Goal: Information Seeking & Learning: Learn about a topic

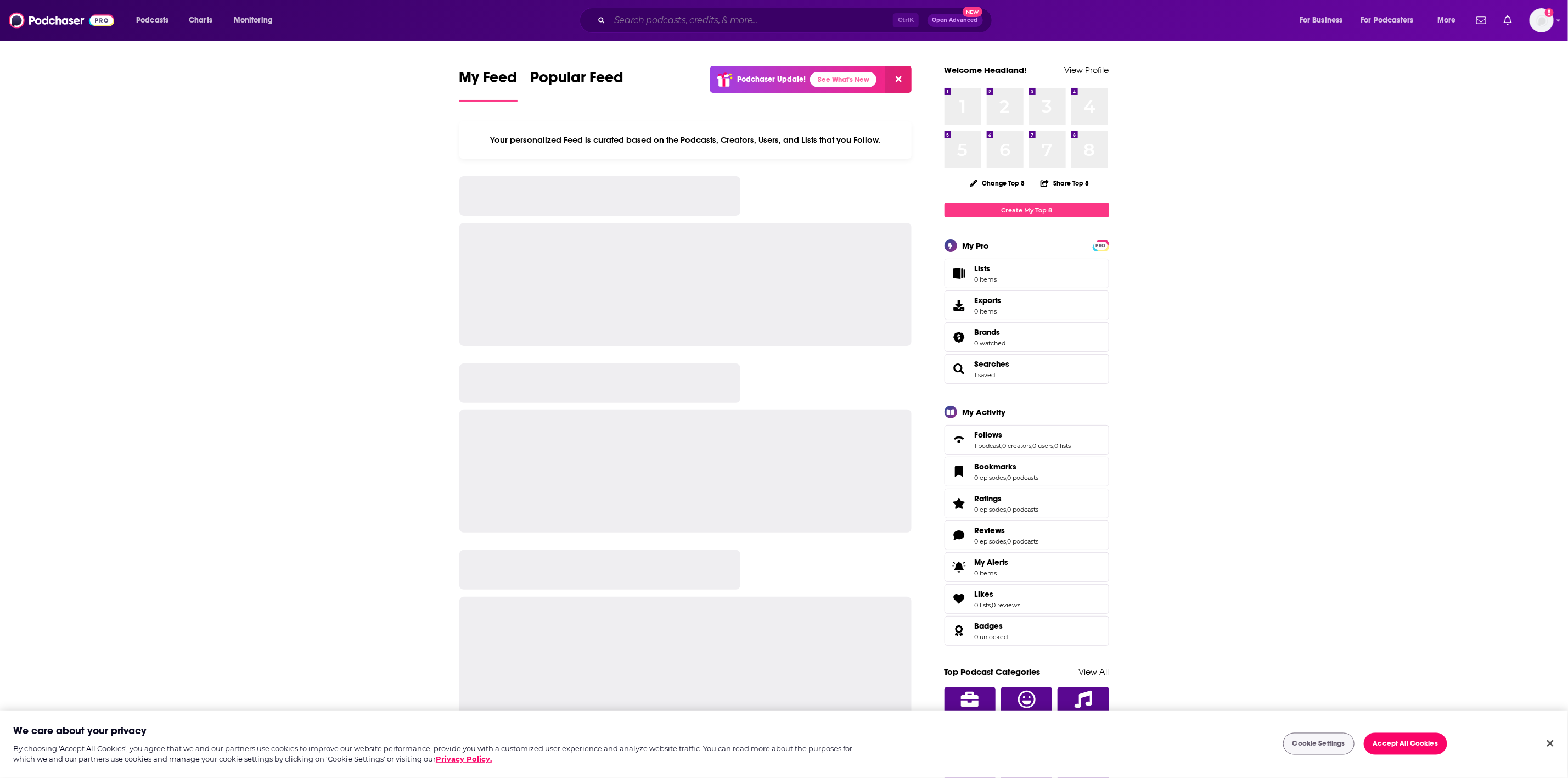
click at [705, 18] on input "Search podcasts, credits, & more..." at bounding box center [752, 20] width 284 height 18
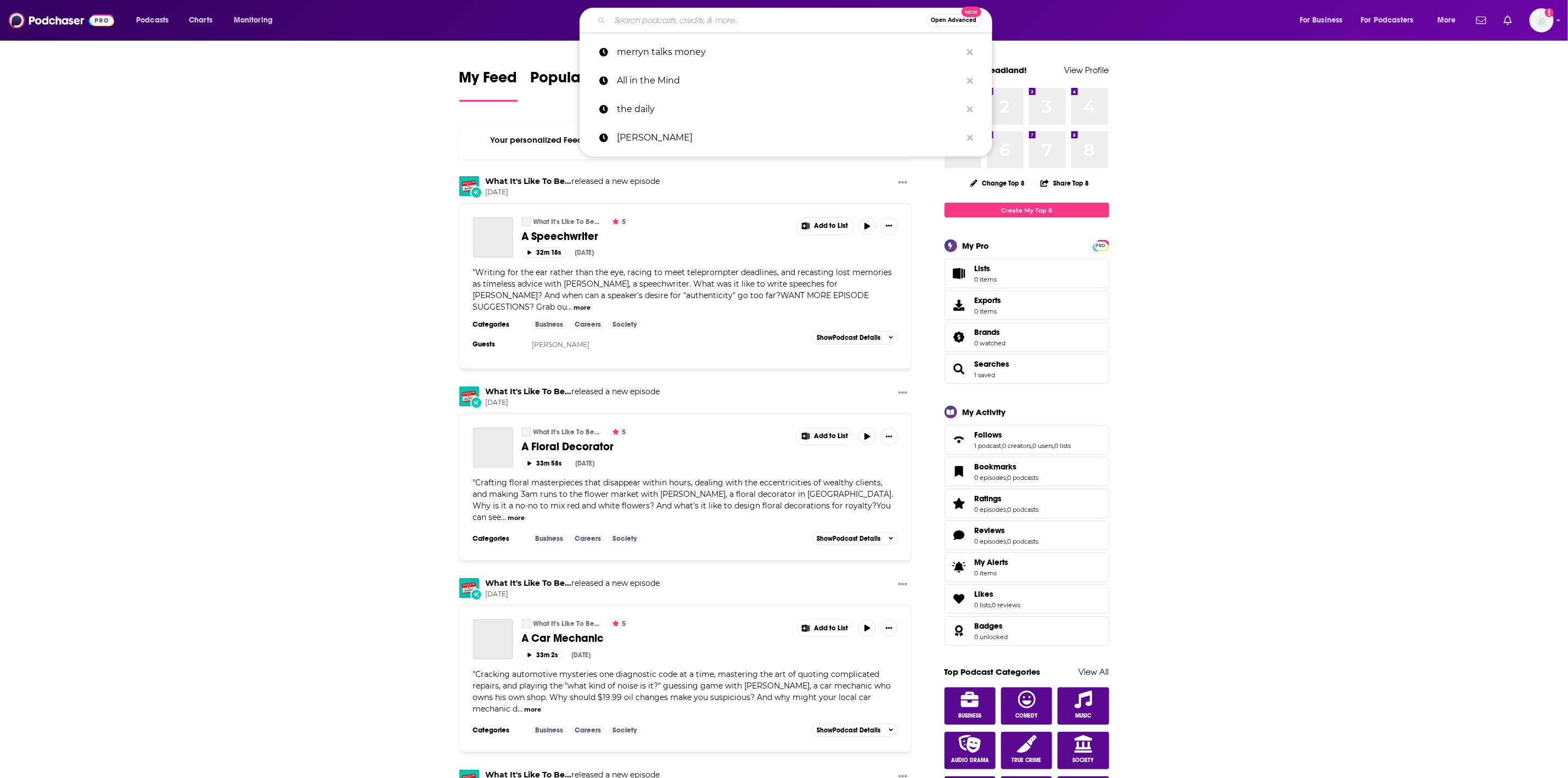
click at [702, 23] on input "Search podcasts, credits, & more..." at bounding box center [768, 20] width 317 height 18
paste input "Everything Comes Back To [DATE]"
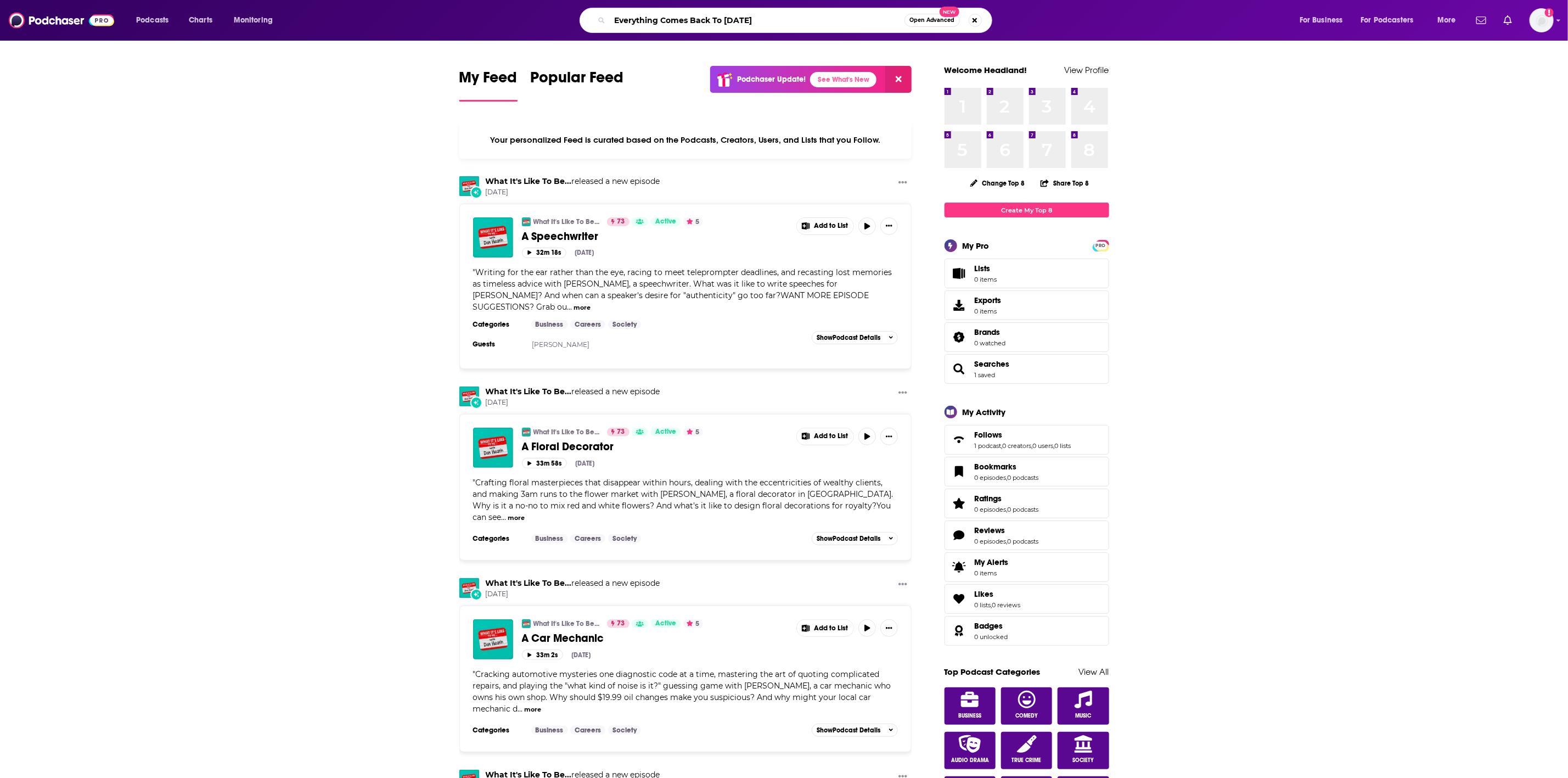
type input "Everything Comes Back To [DATE]"
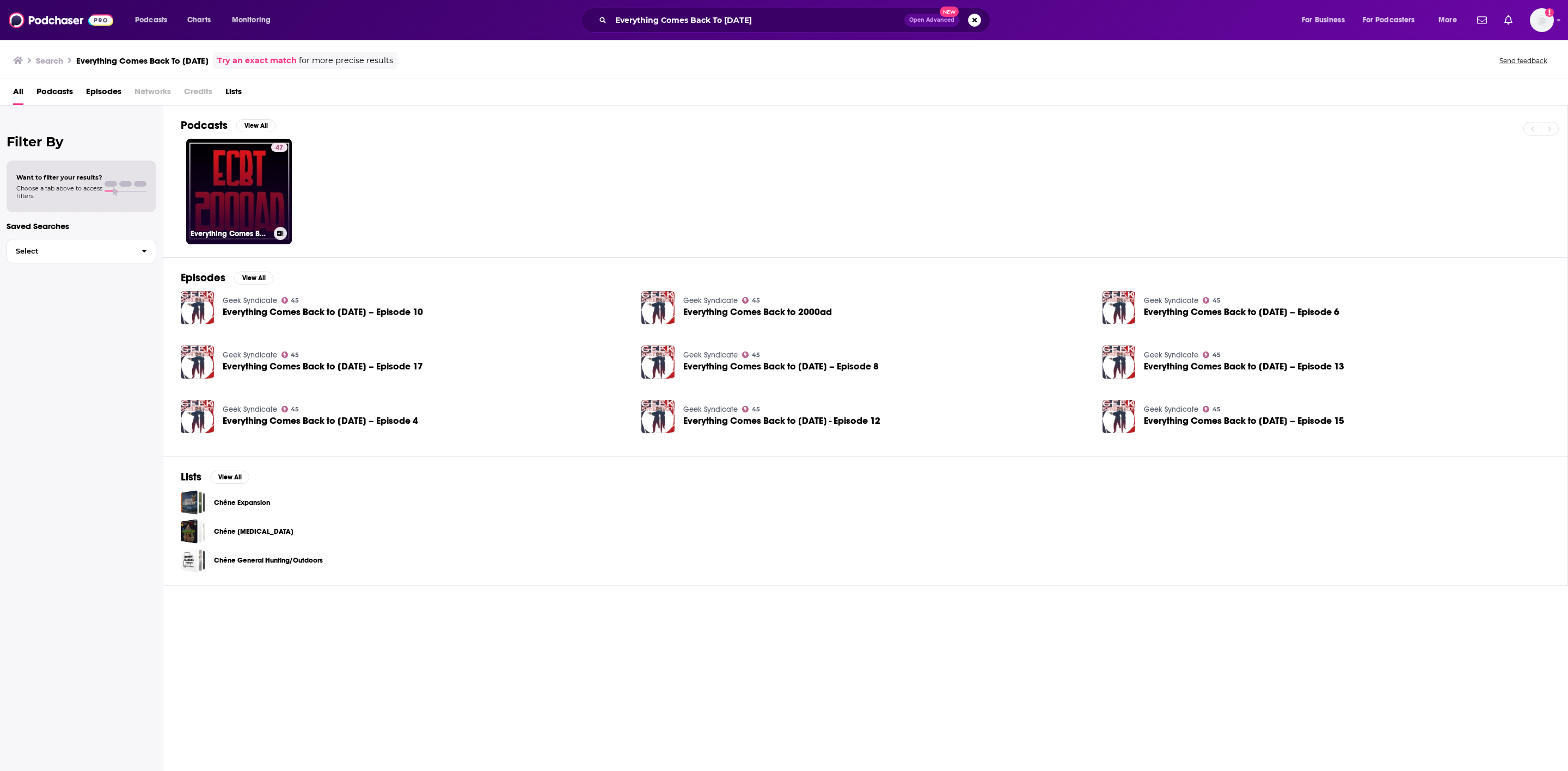
click at [264, 176] on link "47 Everything Comes Back To [DATE]" at bounding box center [239, 192] width 106 height 106
